Goal: Use online tool/utility

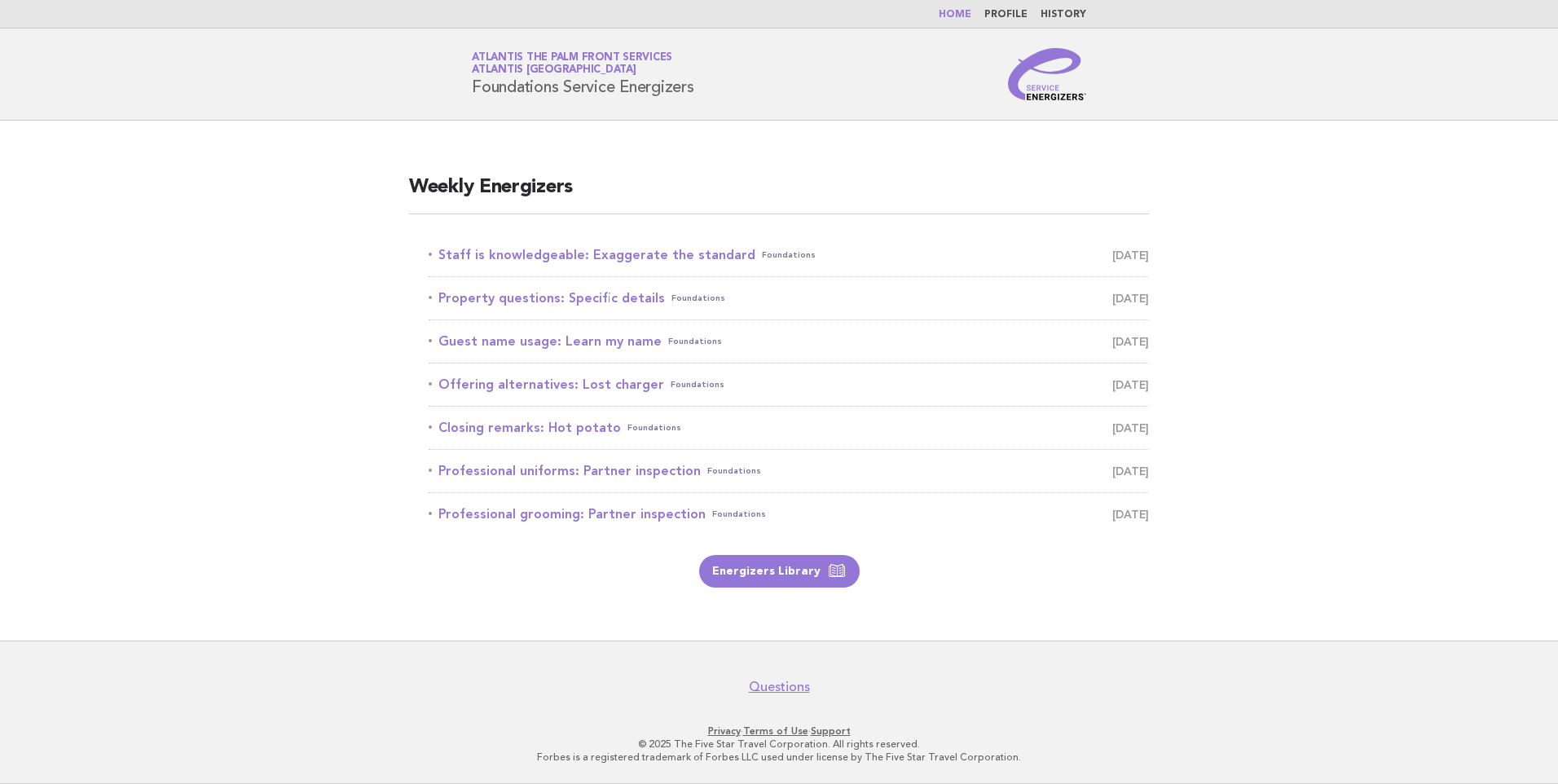
drag, startPoint x: 574, startPoint y: 259, endPoint x: 574, endPoint y: 193, distance: 66.0
click at [574, 259] on link "Staff is knowledgeable: Exaggerate the standard Foundations [DATE]" at bounding box center [789, 254] width 721 height 22
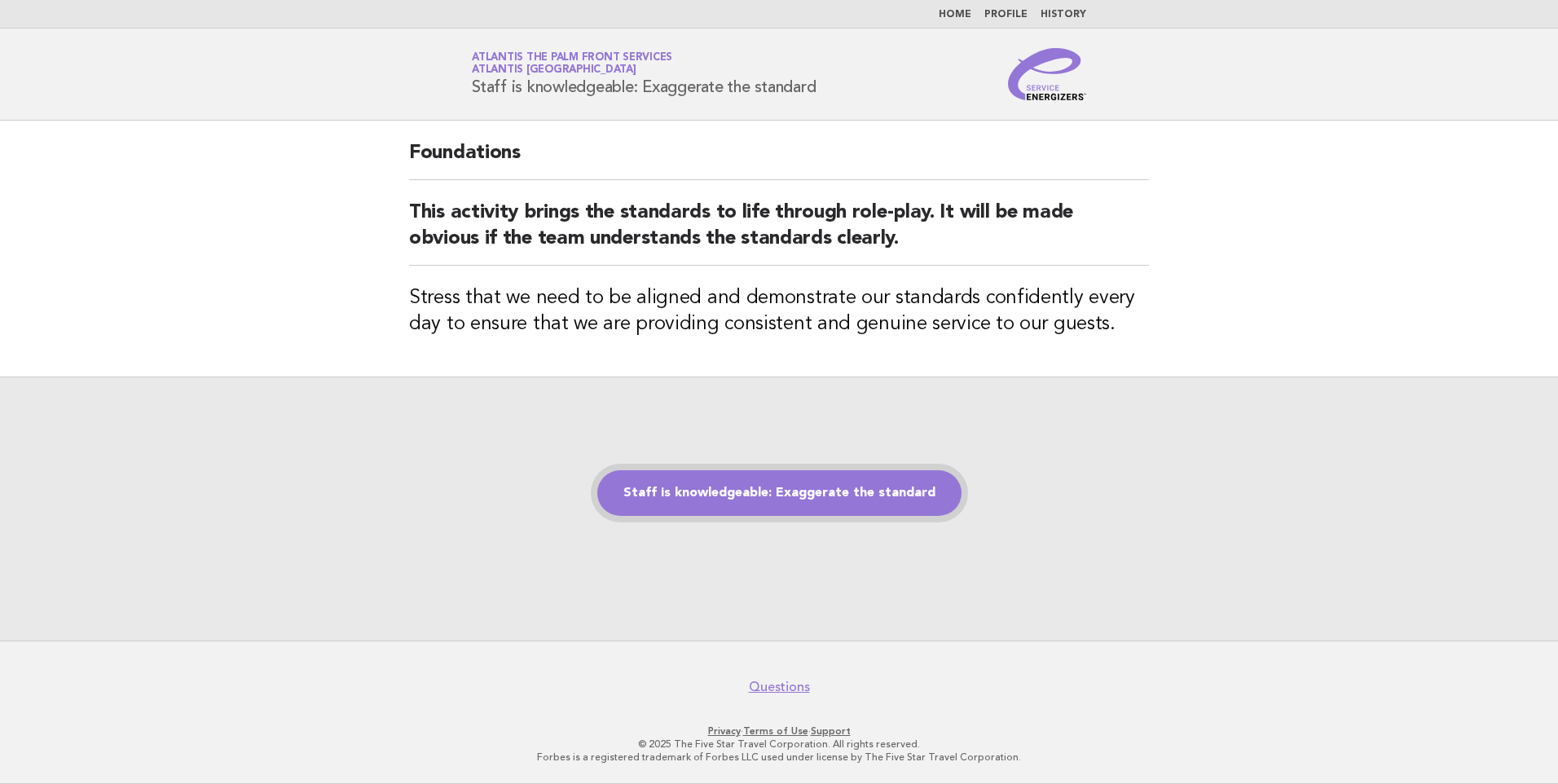
click at [734, 493] on link "Staff is knowledgeable: Exaggerate the standard" at bounding box center [779, 492] width 364 height 46
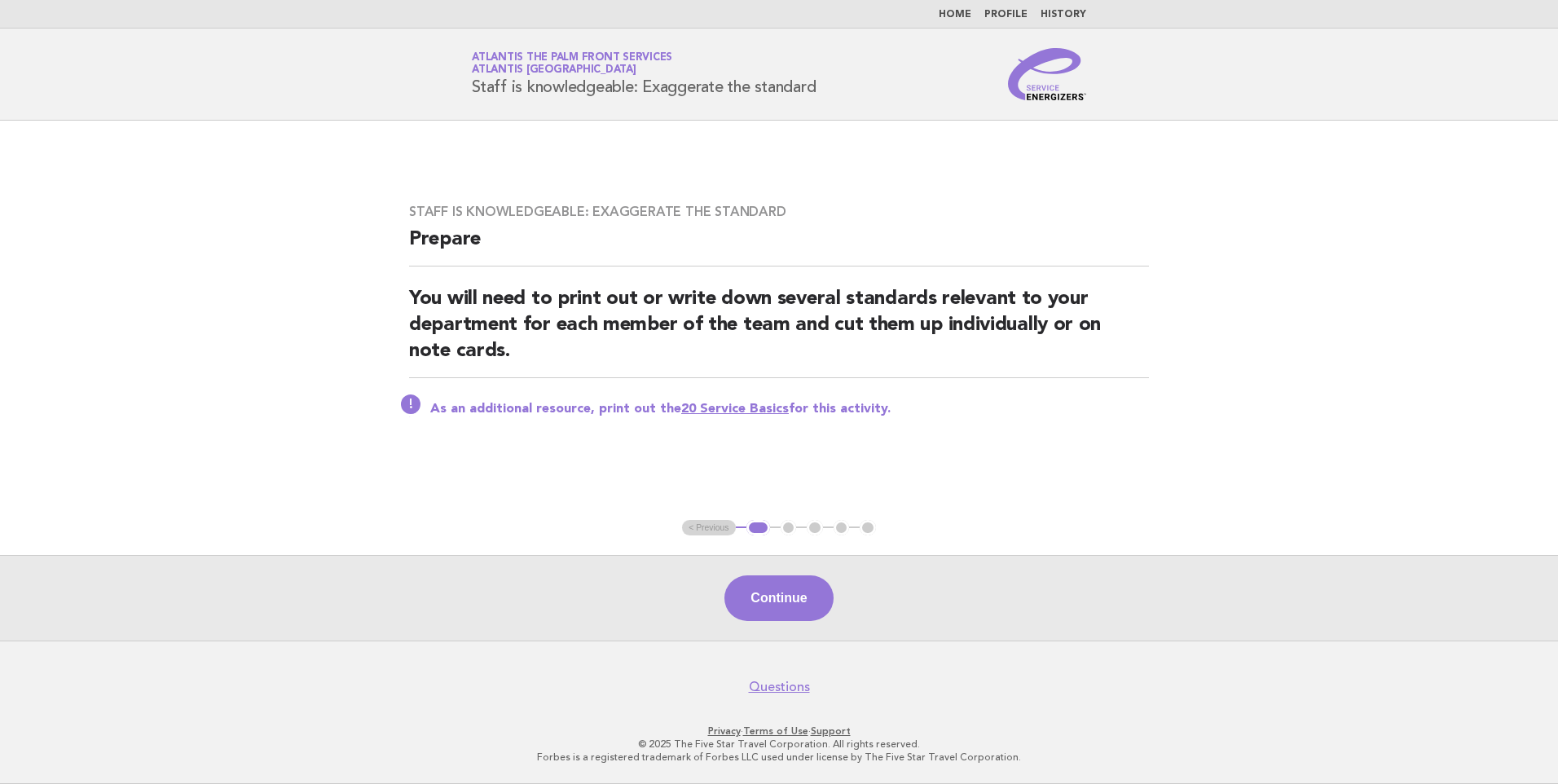
click at [757, 583] on button "Continue" at bounding box center [778, 597] width 109 height 46
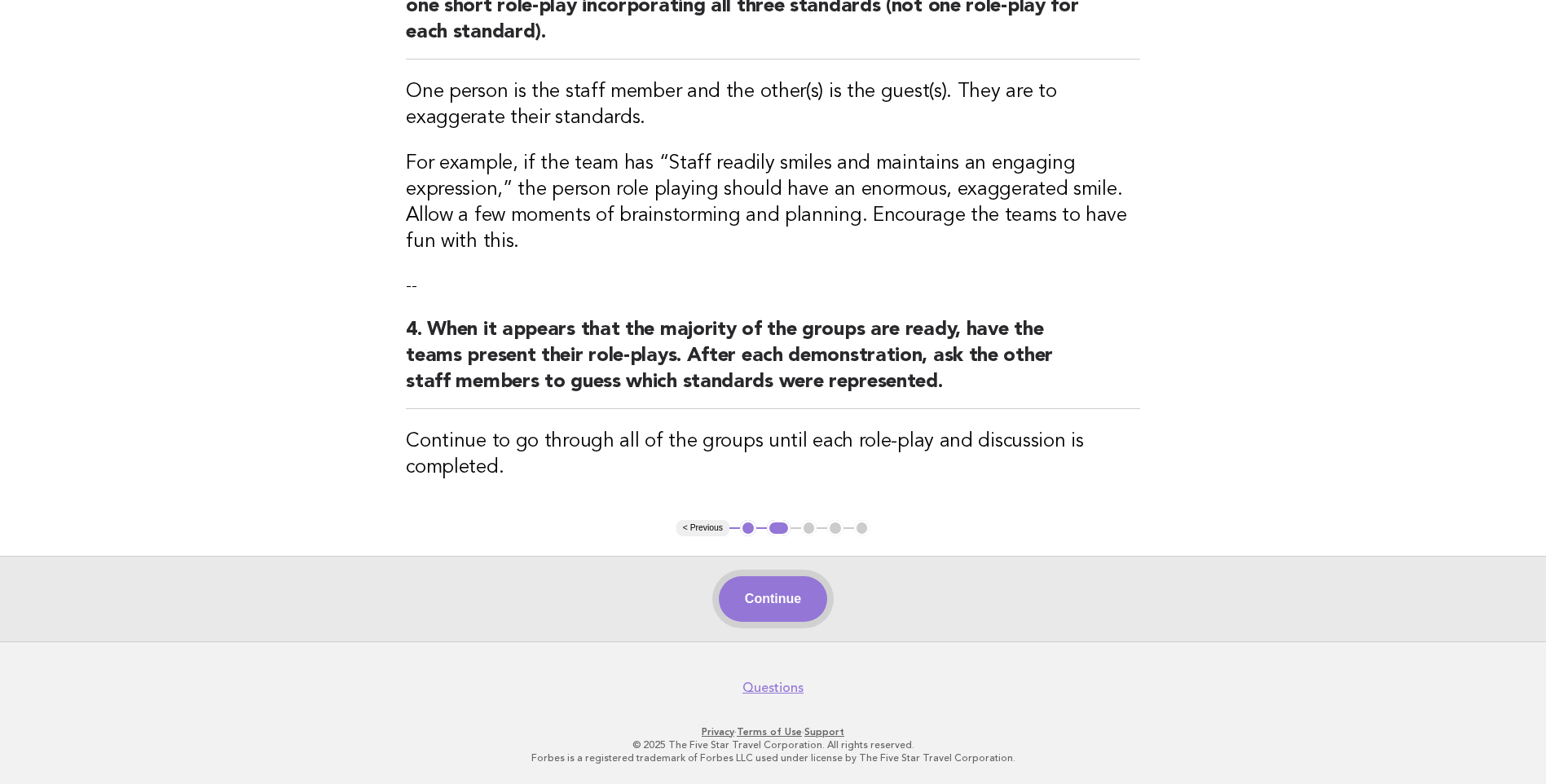
click at [774, 581] on button "Continue" at bounding box center [773, 598] width 109 height 46
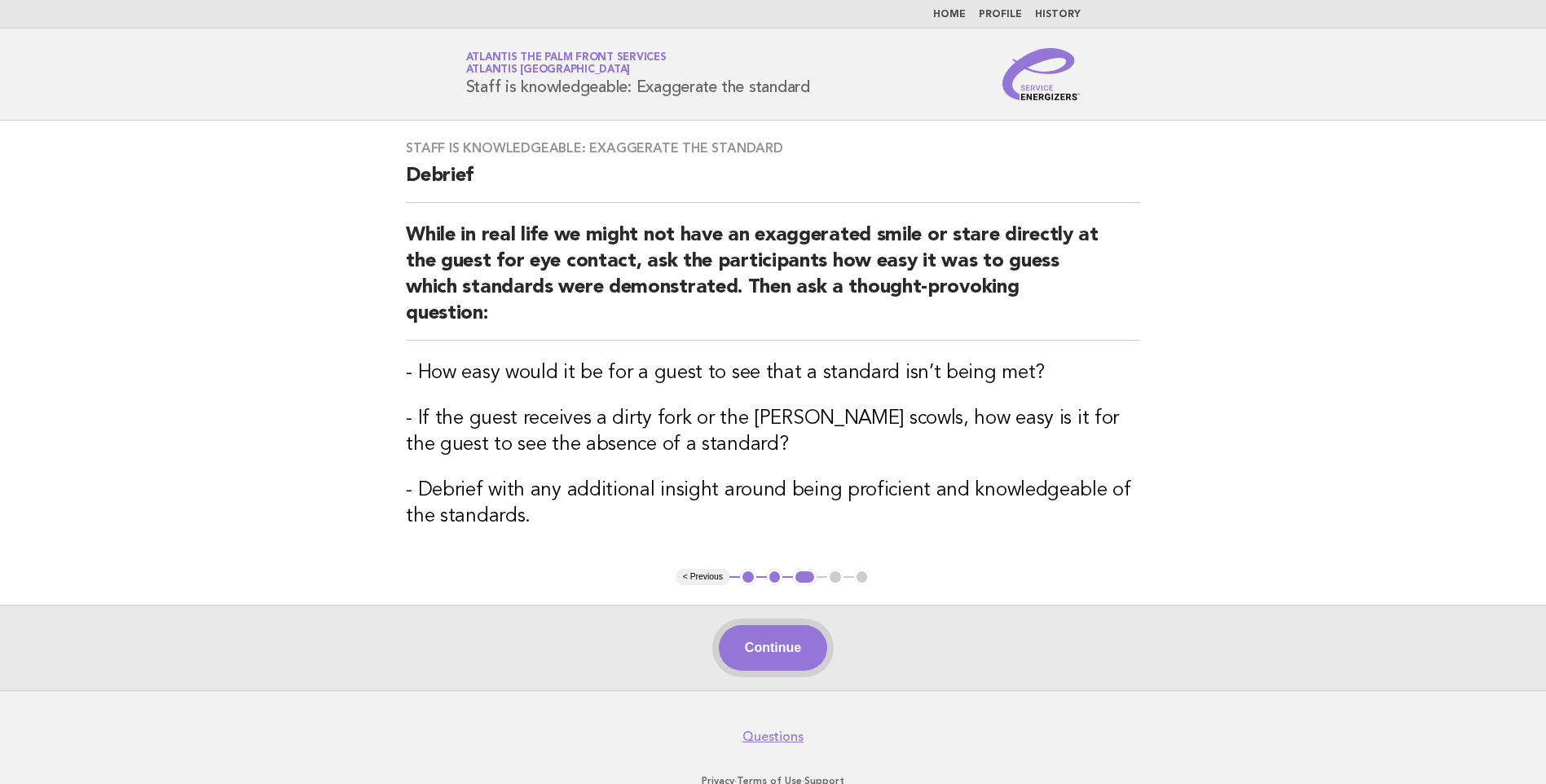
click at [757, 625] on button "Continue" at bounding box center [773, 647] width 109 height 46
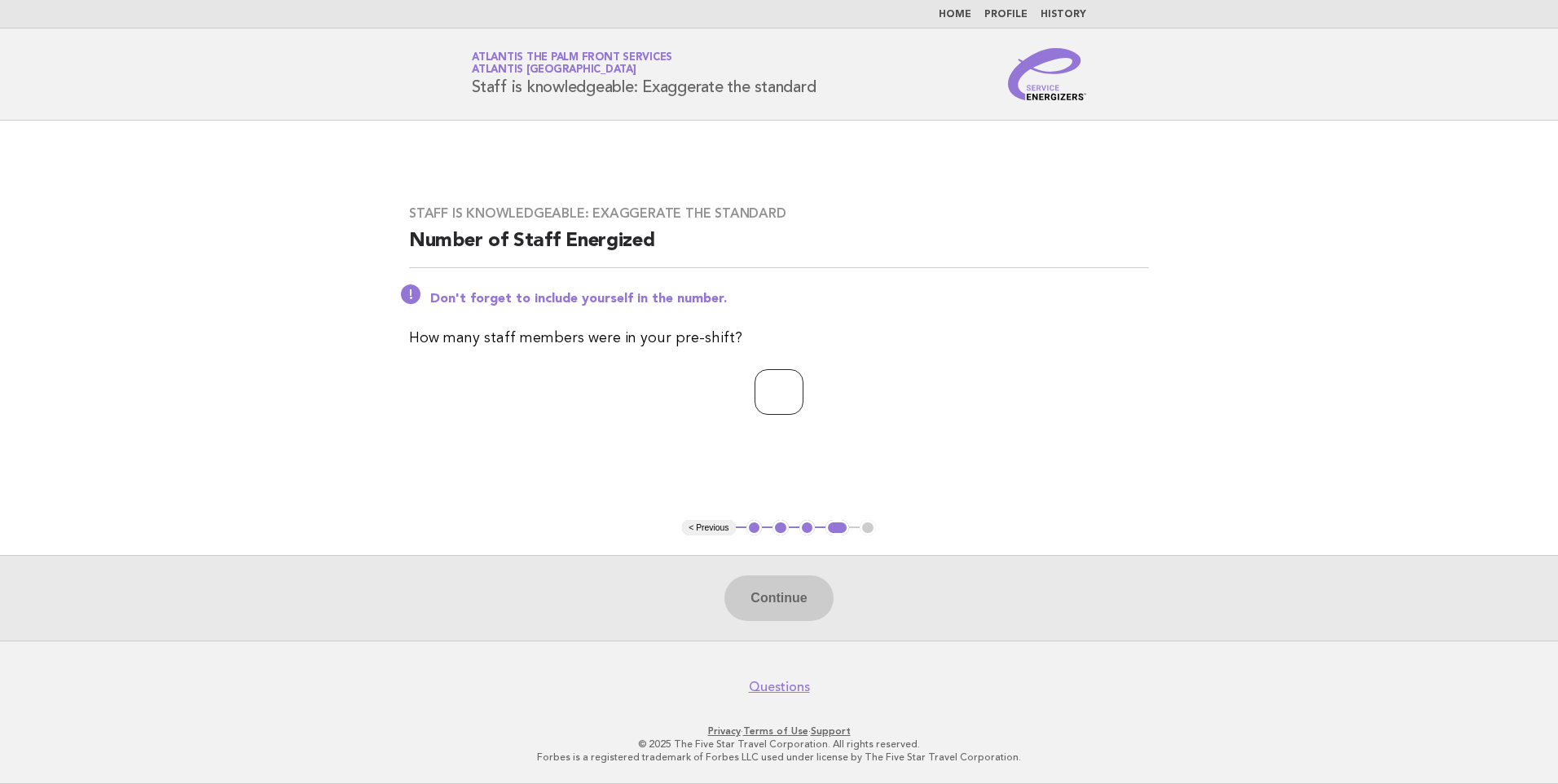
click at [777, 401] on input "number" at bounding box center [779, 392] width 49 height 46
type input "*"
click at [768, 609] on button "Continue" at bounding box center [778, 597] width 109 height 46
